Goal: Task Accomplishment & Management: Use online tool/utility

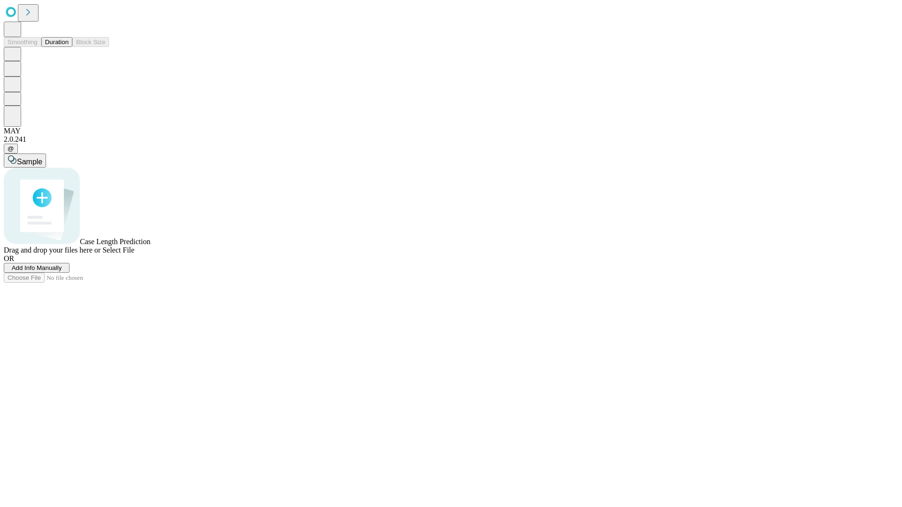
click at [69, 47] on button "Duration" at bounding box center [56, 42] width 31 height 10
click at [134, 254] on span "Select File" at bounding box center [118, 250] width 32 height 8
